Goal: Task Accomplishment & Management: Manage account settings

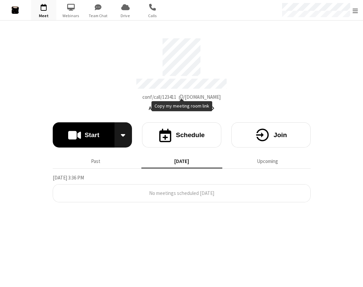
click at [130, 82] on section "Meeting link dev.callbridge.rocks/conf/call/123411 Audio conferencing details S…" at bounding box center [181, 153] width 363 height 266
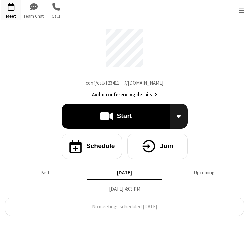
click at [130, 146] on div "Meeting link dev.callbridge.rocks/conf/call/123411 Audio conferencing details S…" at bounding box center [124, 123] width 249 height 206
click at [130, 9] on span "Open menu" at bounding box center [241, 10] width 5 height 7
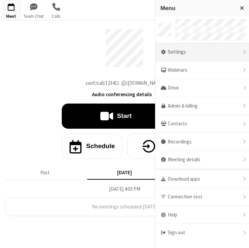
click at [130, 55] on div "Settings" at bounding box center [202, 52] width 94 height 18
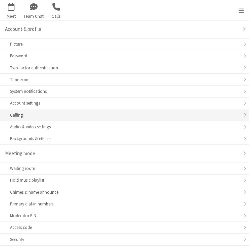
click at [48, 115] on div "Calling" at bounding box center [124, 115] width 229 height 6
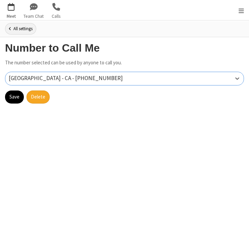
click at [10, 10] on span "button" at bounding box center [11, 6] width 20 height 13
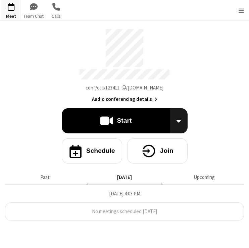
click at [130, 10] on div "Open menu" at bounding box center [241, 10] width 15 height 20
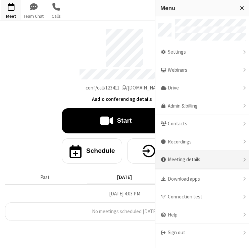
click at [130, 157] on div "Meeting details" at bounding box center [202, 160] width 94 height 18
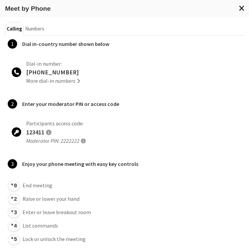
click at [130, 7] on span "Close modal" at bounding box center [242, 8] width 6 height 9
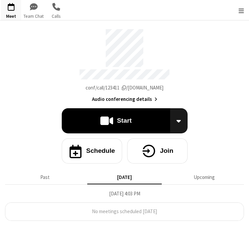
click at [130, 13] on div "Open menu" at bounding box center [241, 10] width 15 height 20
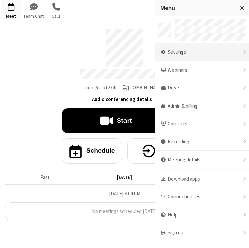
click at [130, 52] on div "Settings" at bounding box center [202, 52] width 94 height 18
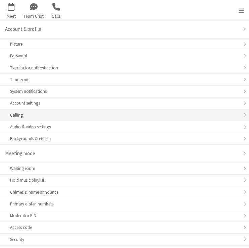
click at [38, 111] on li "Calling" at bounding box center [124, 115] width 249 height 12
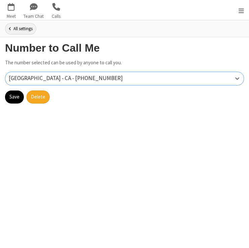
click at [191, 173] on main "Number to Call Me The number selected can be used by anyone to call you. 0 resu…" at bounding box center [124, 142] width 249 height 211
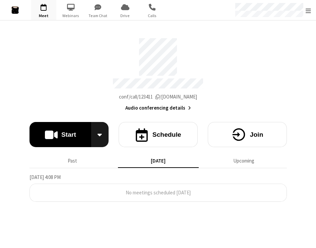
click at [130, 109] on section "Meeting link dev.callbridge.rocks/conf/call/123411 Audio conferencing details S…" at bounding box center [158, 134] width 316 height 228
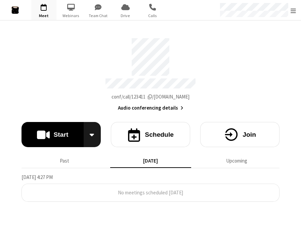
click at [88, 219] on section "Meeting link dev.callbridge.rocks/conf/call/123411 Audio conferencing details S…" at bounding box center [150, 134] width 301 height 228
click at [88, 235] on section "Meeting link dev.callbridge.rocks/conf/call/123411 Audio conferencing details S…" at bounding box center [150, 134] width 301 height 228
click at [88, 13] on span "Calls" at bounding box center [152, 16] width 25 height 6
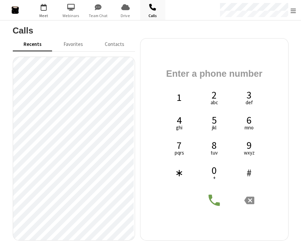
click at [36, 13] on span "Meet" at bounding box center [43, 16] width 25 height 6
